Goal: Task Accomplishment & Management: Use online tool/utility

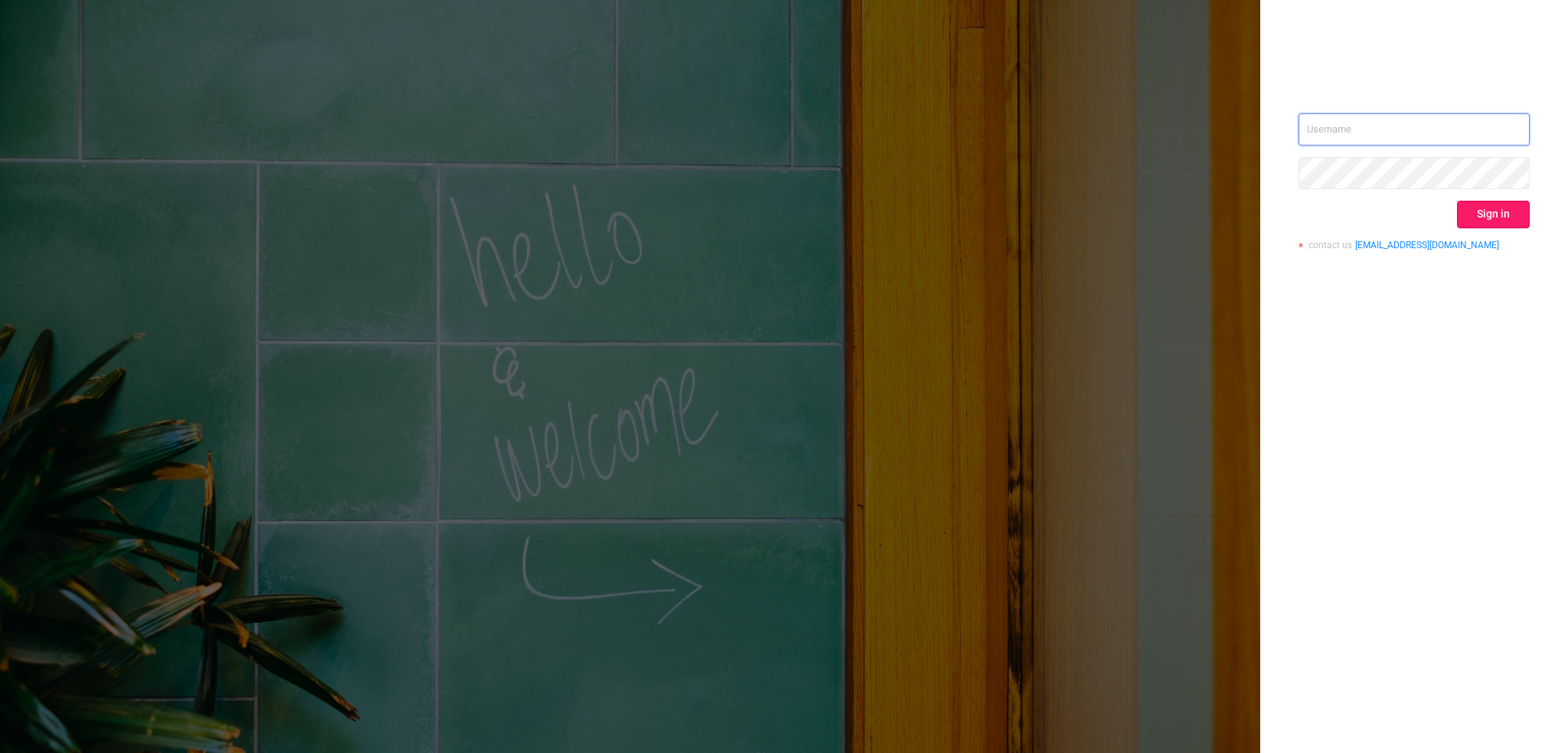
type input "[PERSON_NAME][EMAIL_ADDRESS][DOMAIN_NAME]"
click at [1509, 219] on button "Sign in" at bounding box center [1493, 215] width 73 height 28
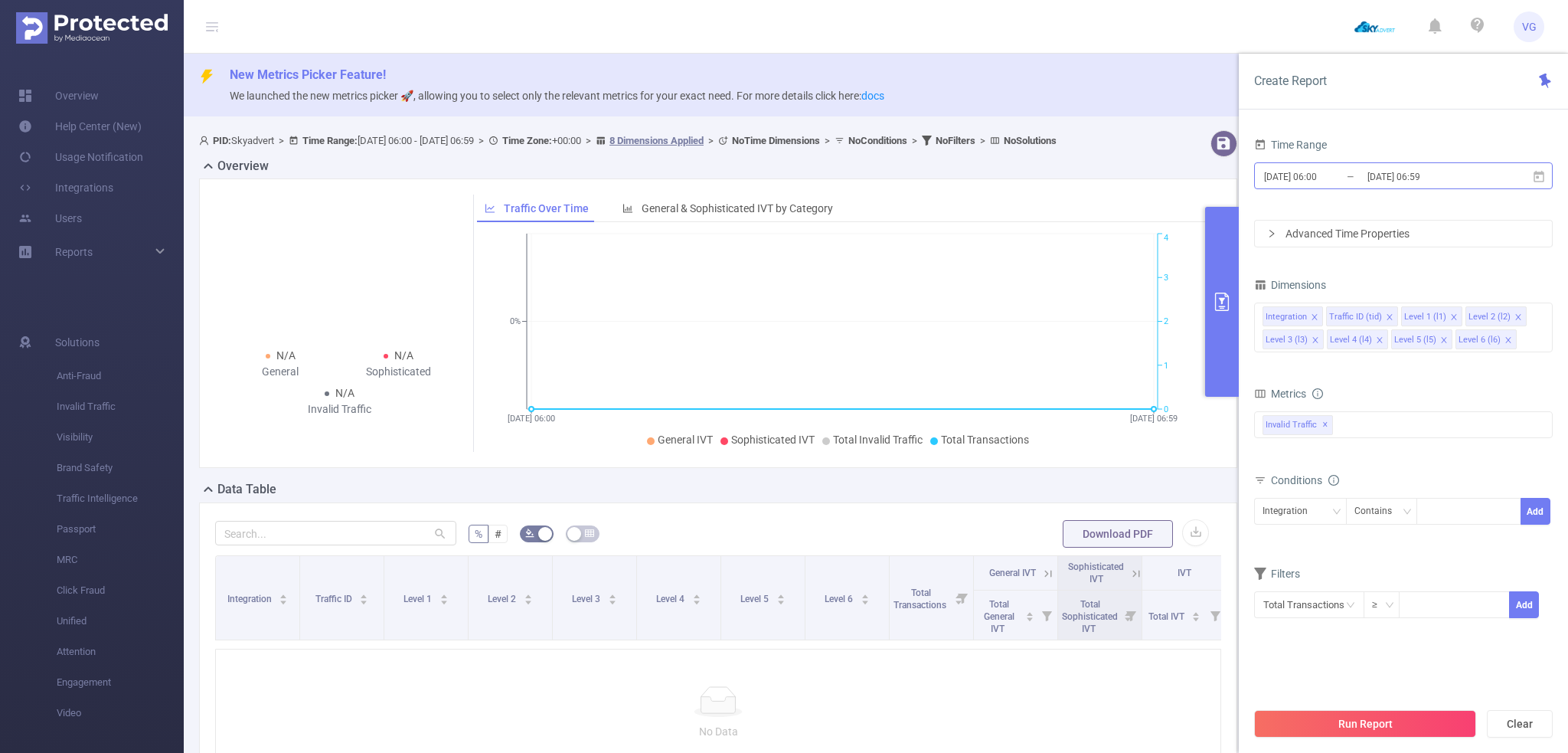
click at [1347, 177] on input "[DATE] 06:00" at bounding box center [1325, 176] width 124 height 21
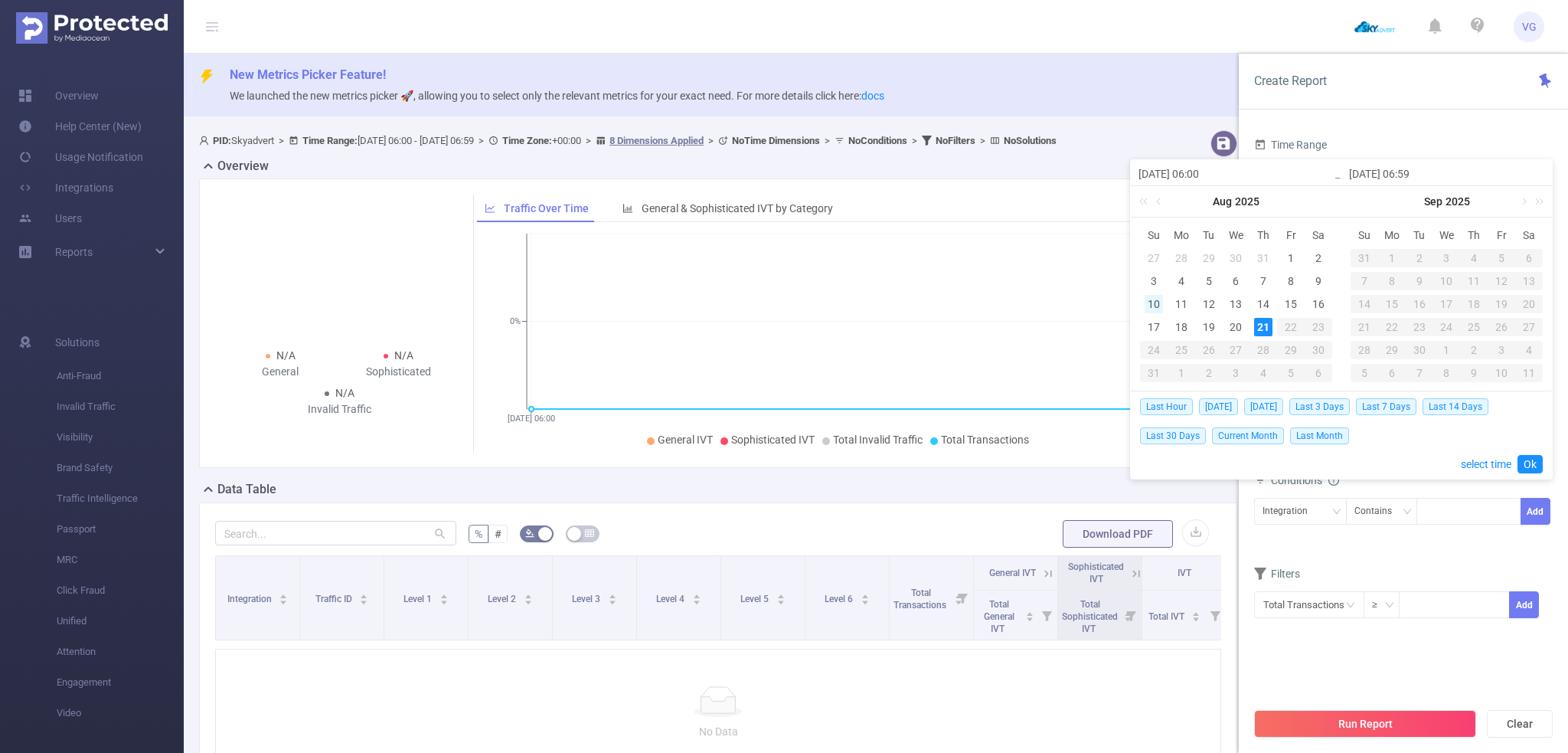
click at [1157, 303] on div "10" at bounding box center [1153, 304] width 18 height 18
click at [1262, 326] on div "21" at bounding box center [1263, 327] width 18 height 18
type input "[DATE] 06:00"
click at [1531, 465] on link "Ok" at bounding box center [1531, 464] width 26 height 18
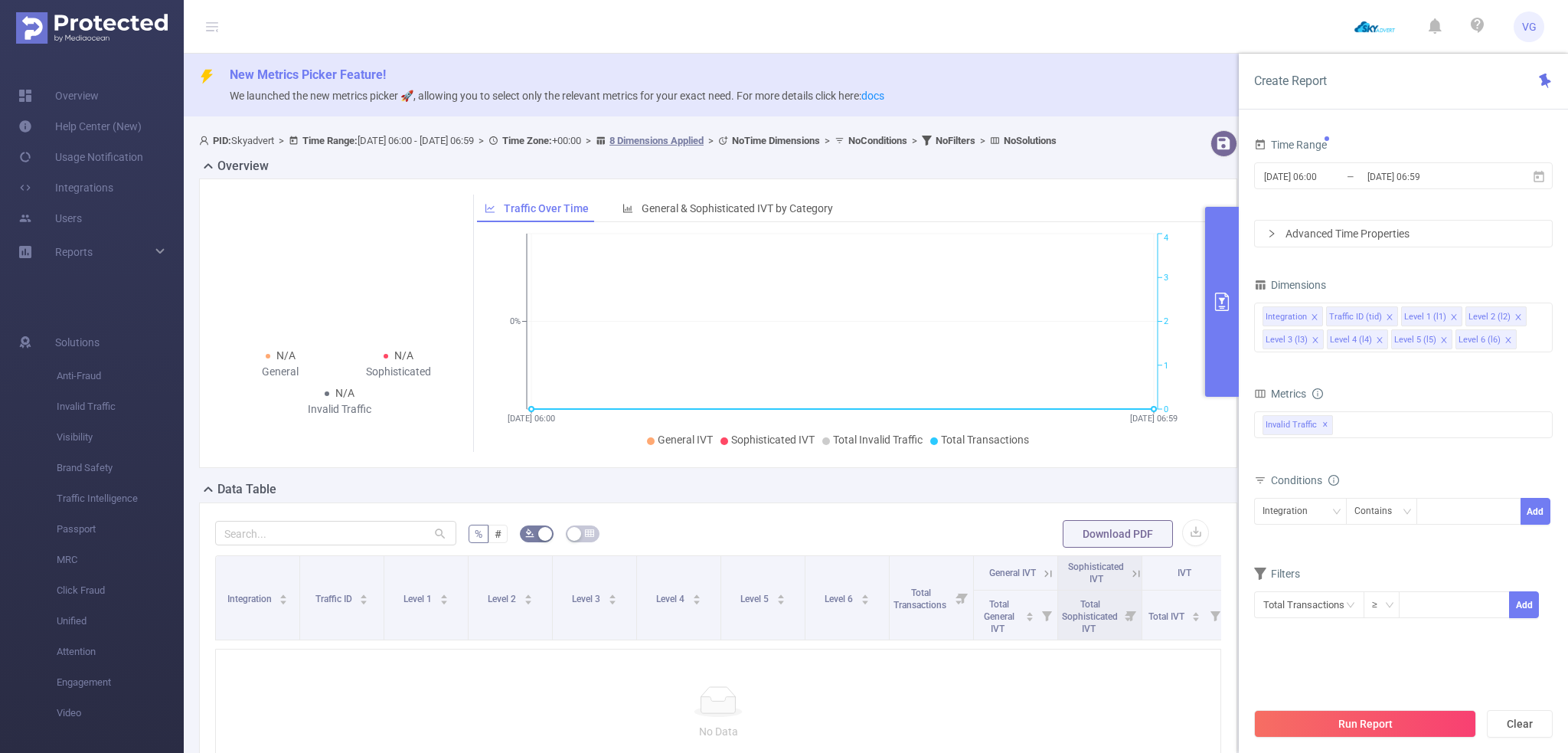
click at [1309, 235] on div "Advanced Time Properties" at bounding box center [1403, 234] width 297 height 26
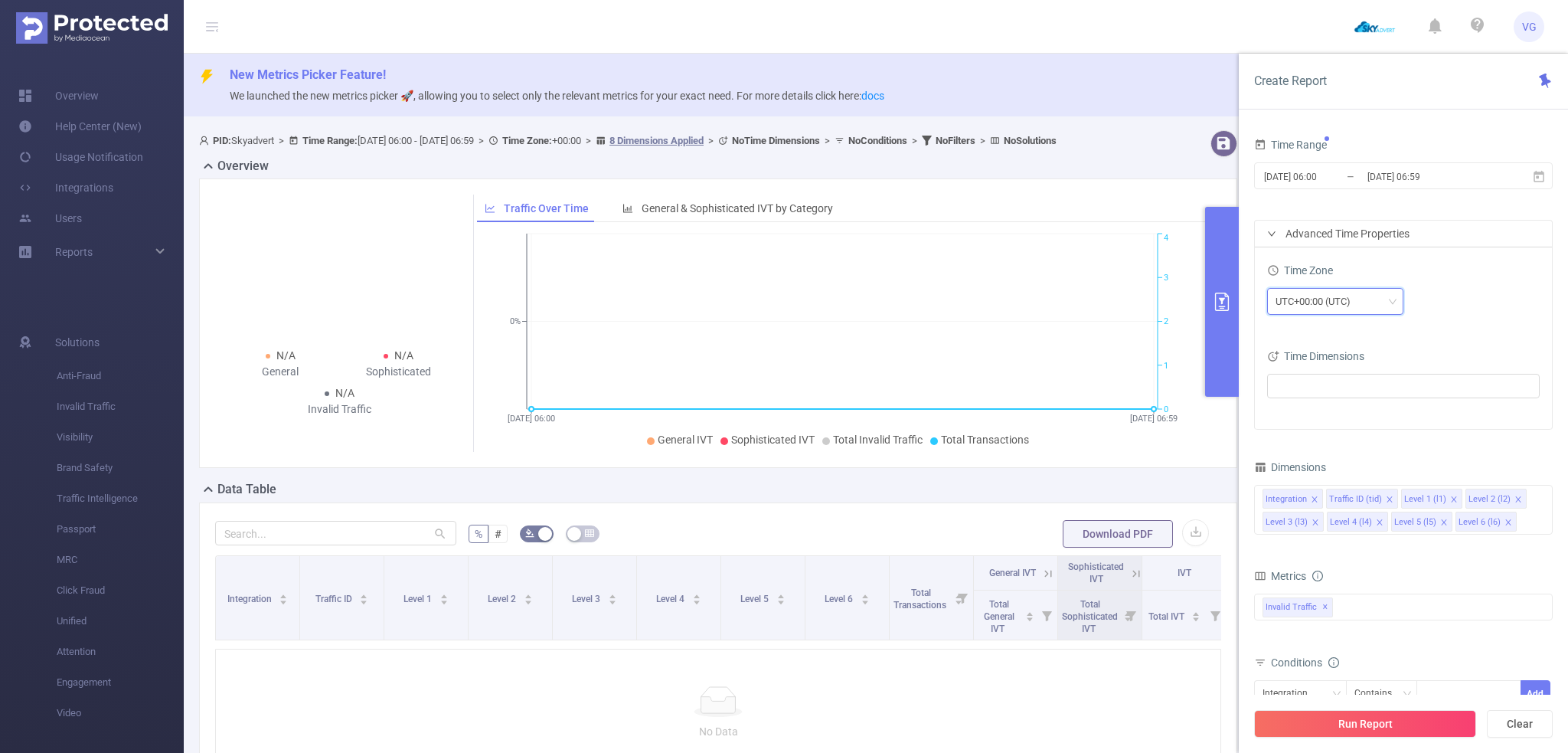
click at [1311, 306] on div "UTC+00:00 (UTC)" at bounding box center [1318, 302] width 86 height 26
click at [1311, 345] on li "UTC+03:00" at bounding box center [1334, 342] width 136 height 25
click at [1515, 498] on icon "icon: close" at bounding box center [1519, 499] width 8 height 8
click at [1319, 518] on icon "icon: close" at bounding box center [1315, 522] width 8 height 8
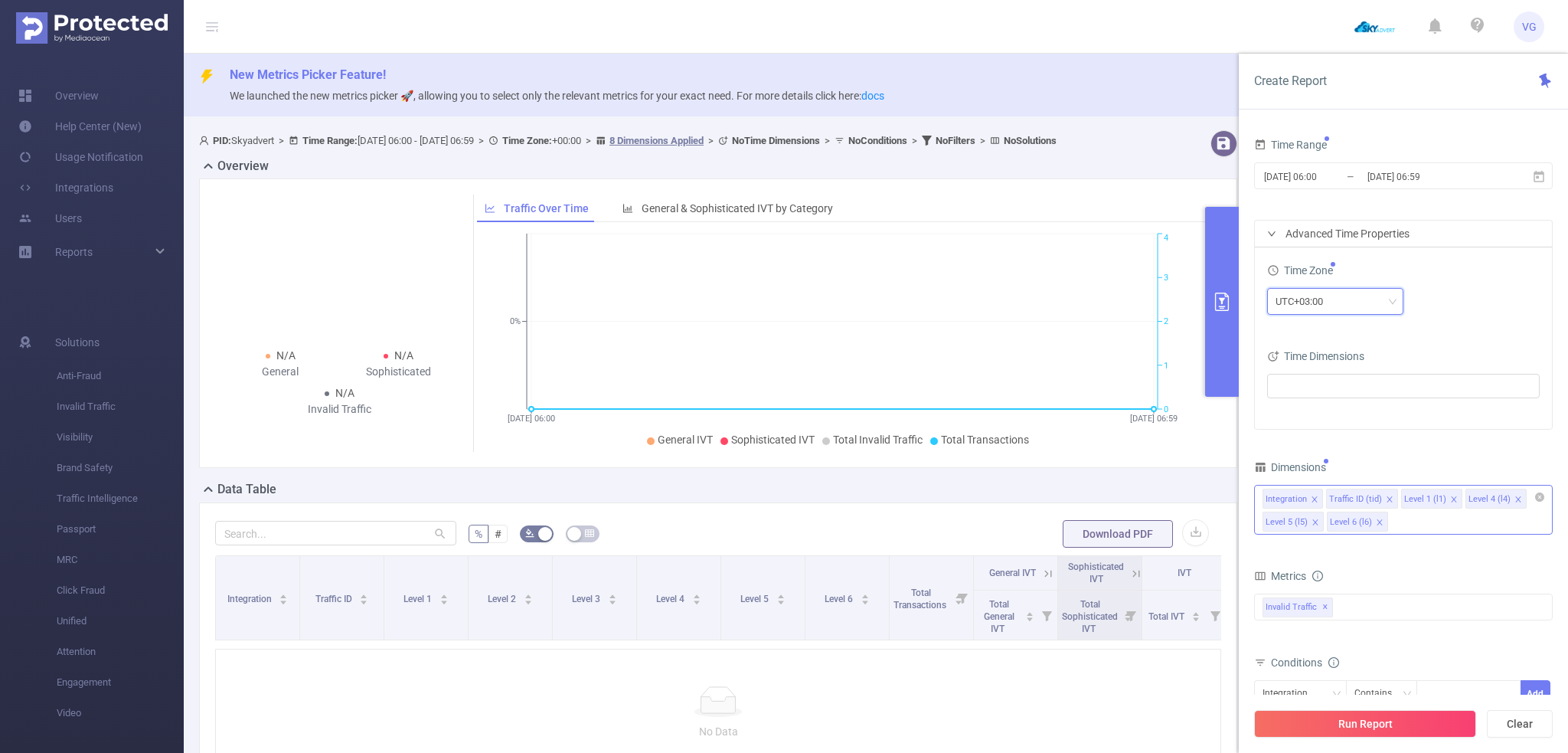
click at [1515, 498] on icon "icon: close" at bounding box center [1519, 499] width 8 height 8
click at [1319, 518] on icon "icon: close" at bounding box center [1315, 522] width 8 height 8
click at [1515, 498] on icon "icon: close" at bounding box center [1519, 499] width 8 height 8
click at [1408, 731] on button "Run Report" at bounding box center [1365, 723] width 222 height 28
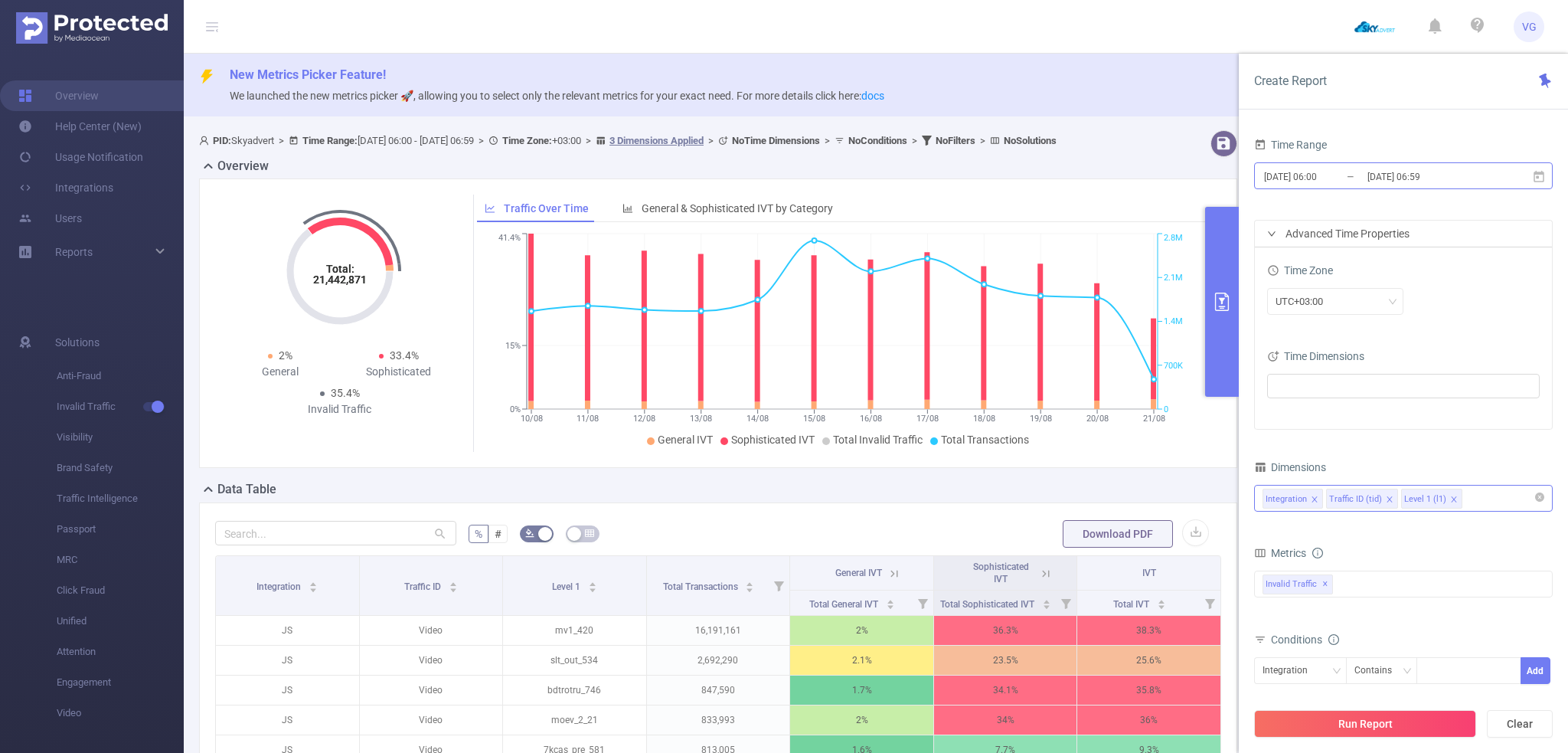
click at [1346, 168] on input "[DATE] 06:00" at bounding box center [1325, 176] width 124 height 21
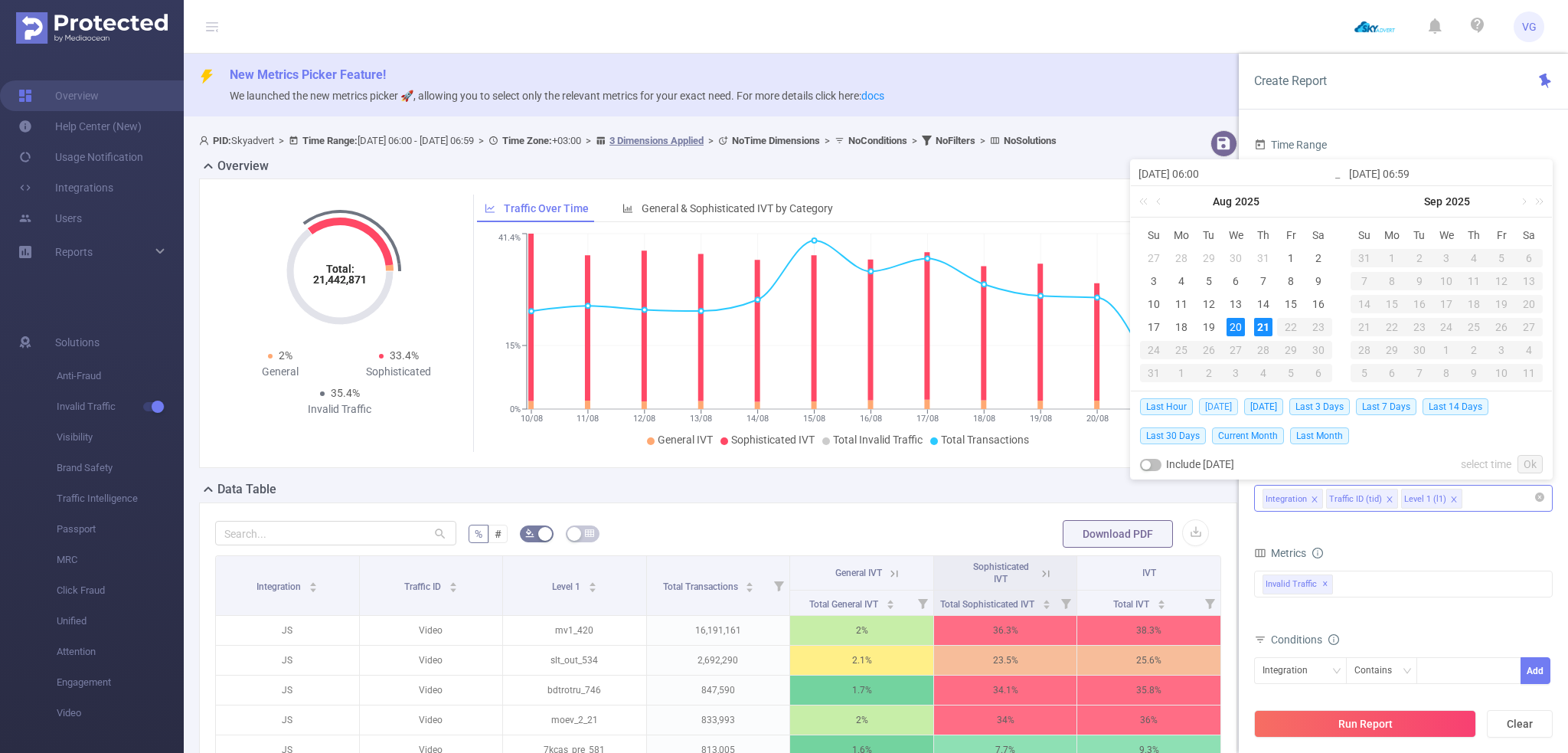
click at [1222, 407] on span "[DATE]" at bounding box center [1218, 406] width 39 height 17
type input "[DATE] 00:00"
type input "[DATE] 23:59"
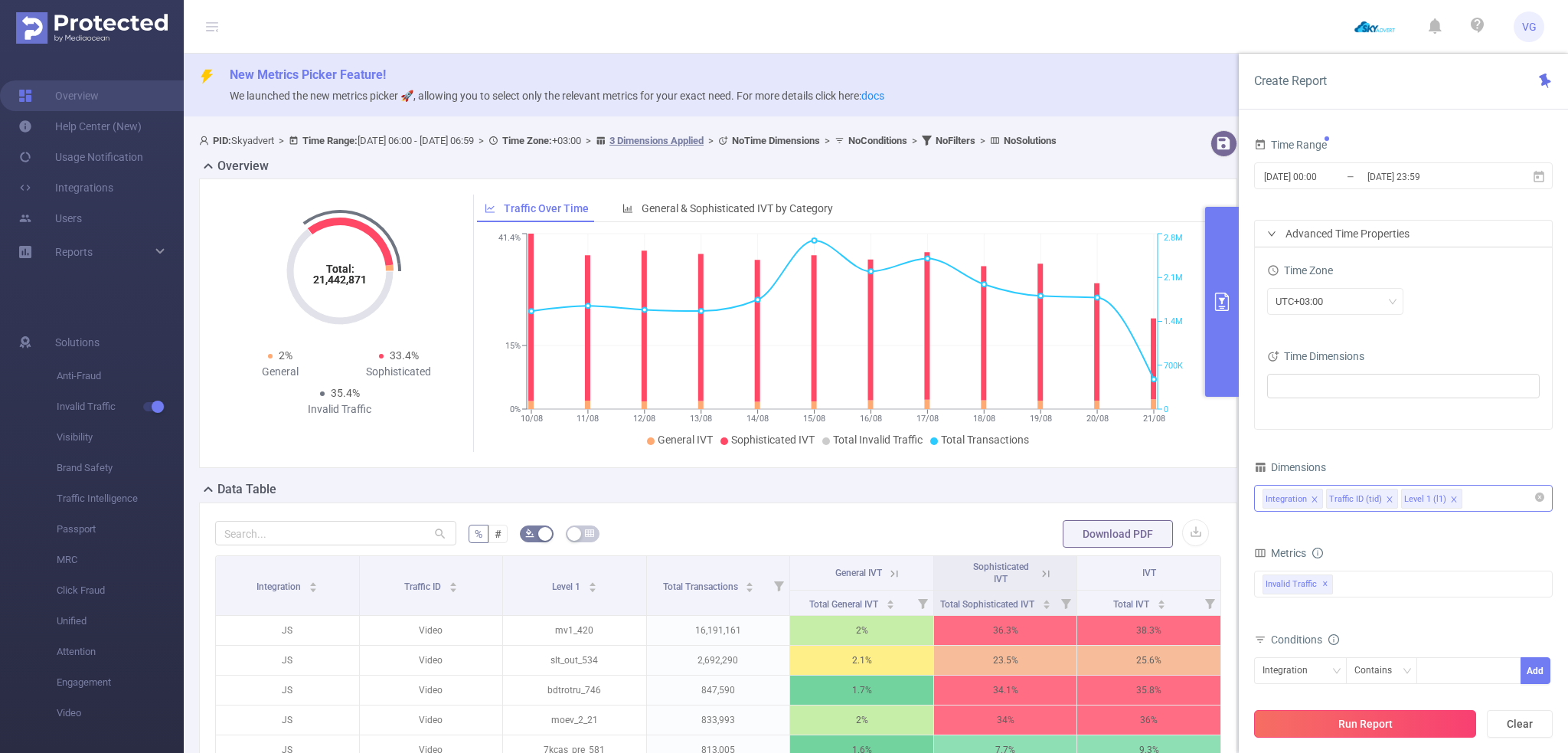
click at [1323, 723] on button "Run Report" at bounding box center [1365, 723] width 222 height 28
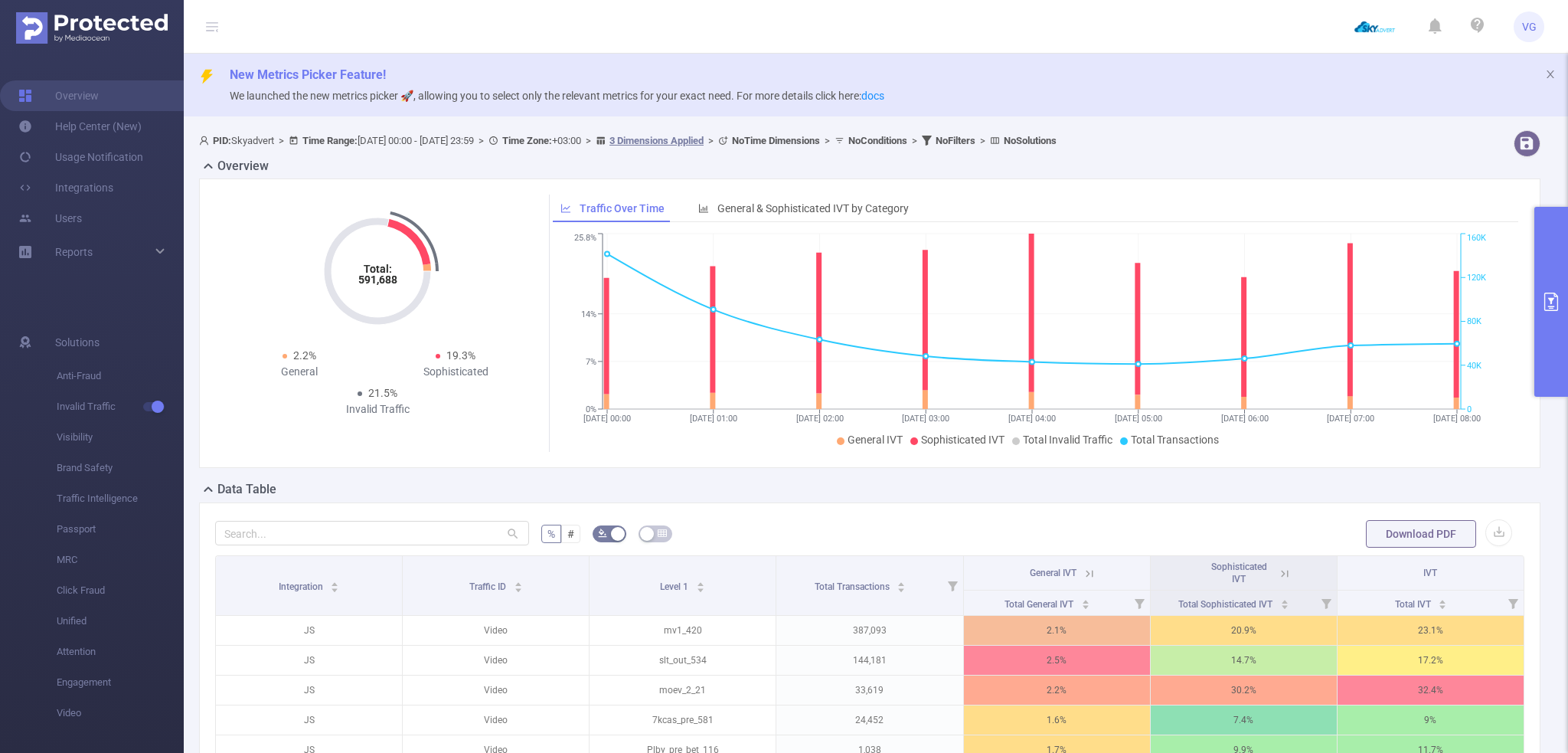
drag, startPoint x: 823, startPoint y: 484, endPoint x: 846, endPoint y: 479, distance: 23.5
click at [823, 484] on div "Data Table" at bounding box center [876, 491] width 1354 height 22
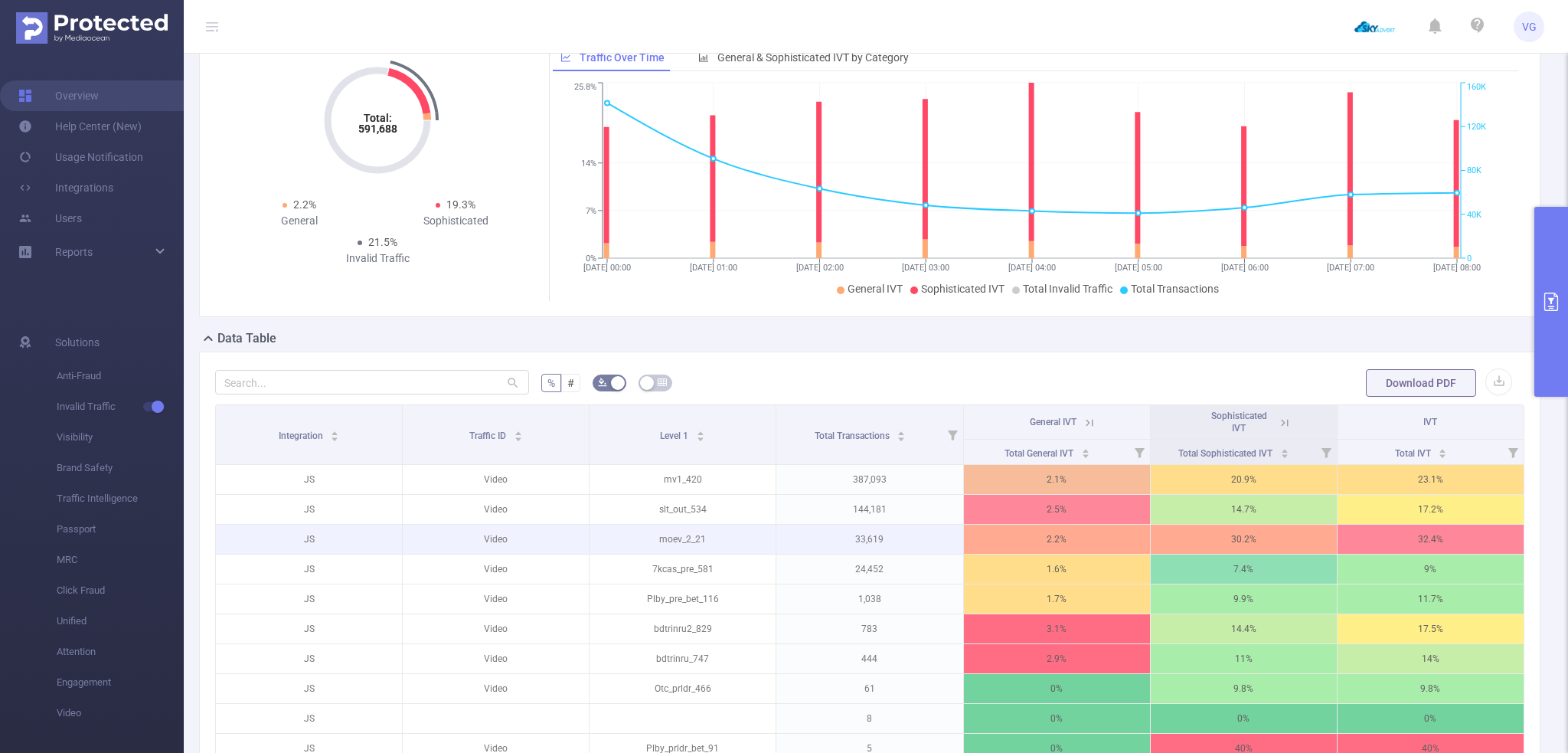
scroll to position [230, 0]
